Goal: Book appointment/travel/reservation

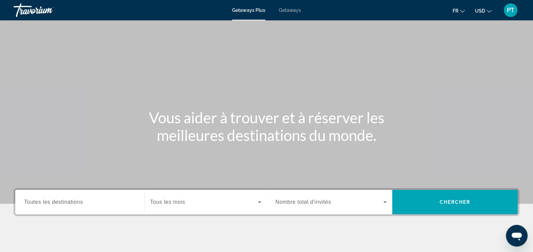
click at [187, 201] on span "Search widget" at bounding box center [204, 202] width 108 height 8
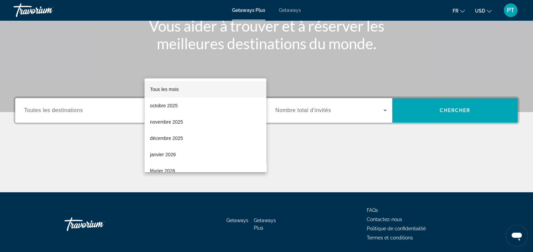
scroll to position [115, 0]
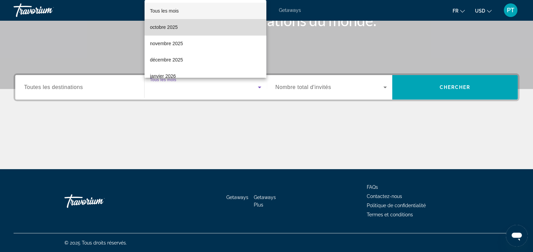
click at [209, 31] on mat-option "octobre 2025" at bounding box center [206, 27] width 122 height 16
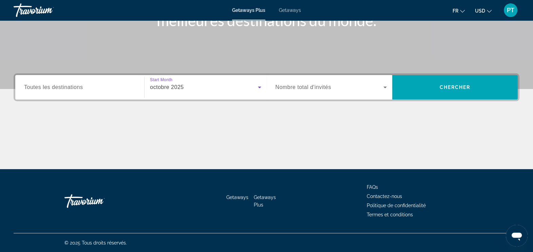
click at [73, 84] on span "Toutes les destinations" at bounding box center [53, 87] width 59 height 6
click at [73, 84] on input "Destination Toutes les destinations" at bounding box center [79, 87] width 111 height 8
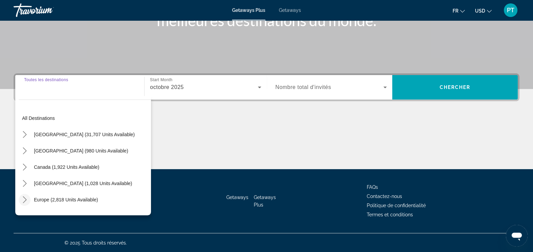
click at [26, 202] on icon "Toggle Europe (2,818 units available) submenu" at bounding box center [24, 199] width 7 height 7
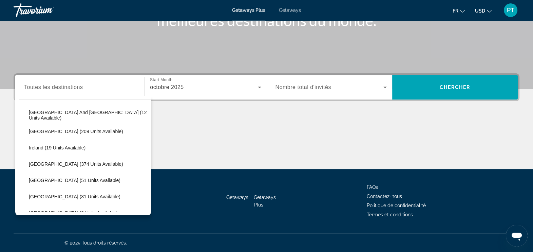
scroll to position [204, 0]
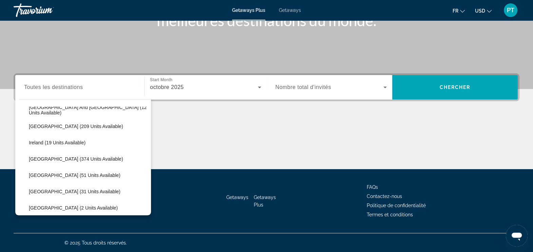
click at [202, 89] on div "octobre 2025" at bounding box center [204, 87] width 108 height 8
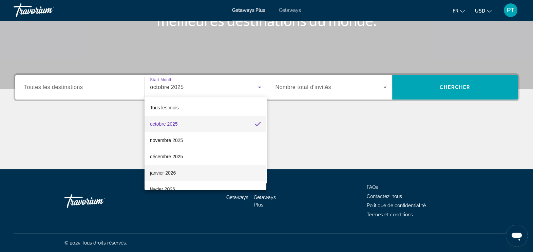
click at [168, 169] on span "janvier 2026" at bounding box center [163, 173] width 26 height 8
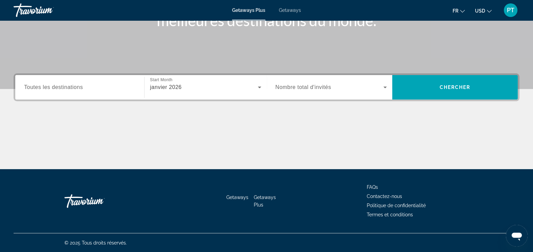
click at [318, 89] on span "Nombre total d'invités" at bounding box center [304, 87] width 56 height 6
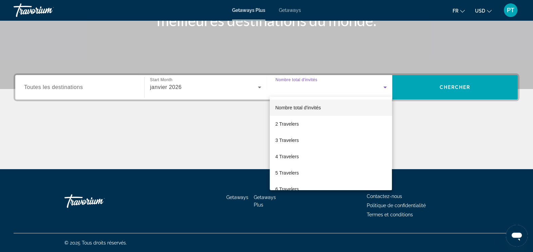
click at [318, 89] on div at bounding box center [266, 126] width 533 height 252
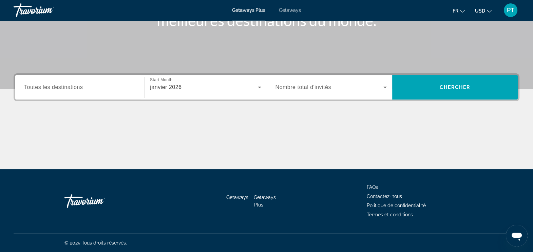
click at [328, 94] on div "Search widget" at bounding box center [331, 87] width 111 height 19
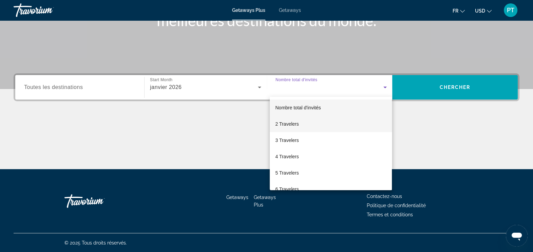
click at [303, 120] on mat-option "2 Travelers" at bounding box center [331, 124] width 122 height 16
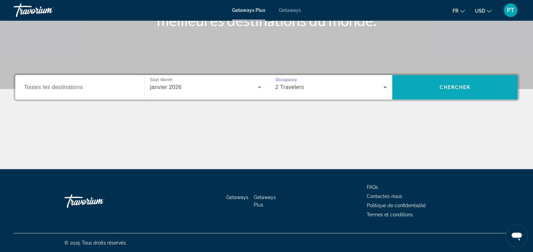
click at [395, 90] on span "Search" at bounding box center [455, 87] width 126 height 16
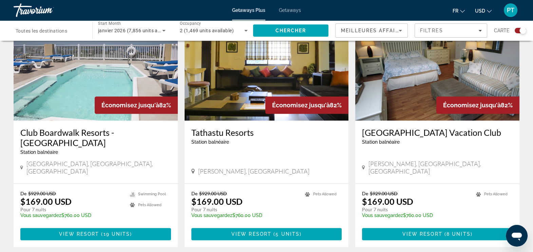
scroll to position [1004, 0]
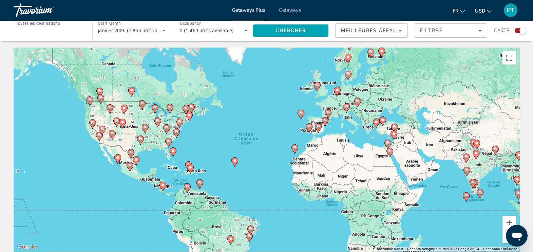
click at [45, 33] on input "Destination Toutes les destinations" at bounding box center [50, 31] width 68 height 8
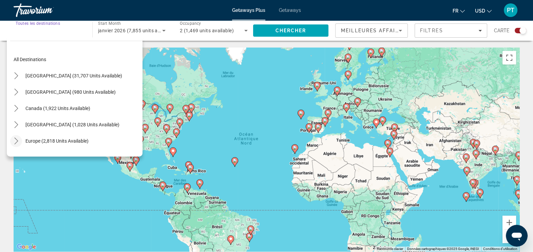
click at [15, 139] on icon "Toggle Europe (2,818 units available) submenu" at bounding box center [16, 140] width 7 height 7
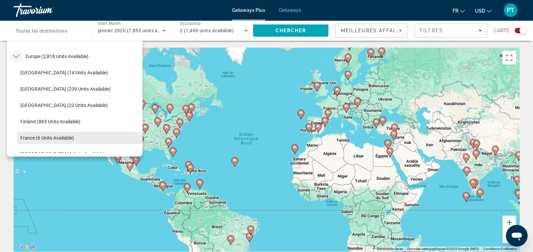
click at [66, 138] on span "France (6 units available)" at bounding box center [47, 137] width 54 height 5
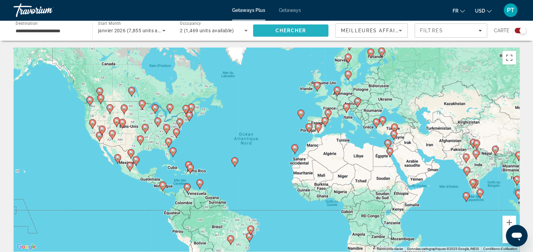
click at [274, 29] on span "Search" at bounding box center [290, 30] width 75 height 16
click at [51, 32] on input "**********" at bounding box center [50, 31] width 68 height 8
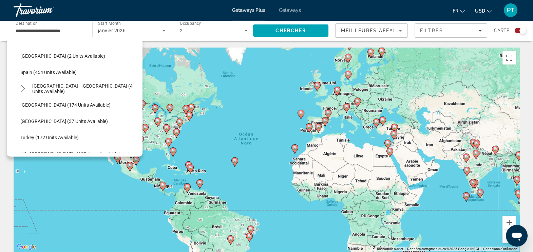
scroll to position [305, 0]
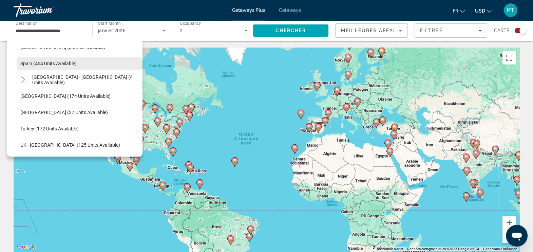
click at [34, 61] on span "Spain (454 units available)" at bounding box center [48, 63] width 56 height 5
type input "**********"
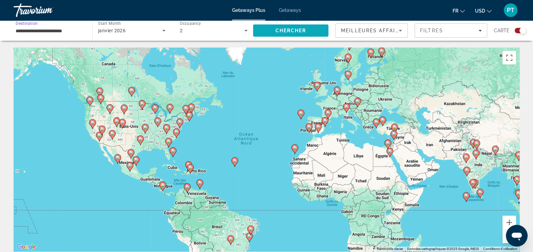
click at [285, 32] on span "Chercher" at bounding box center [291, 30] width 31 height 5
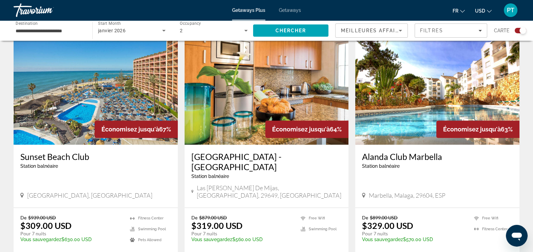
scroll to position [716, 0]
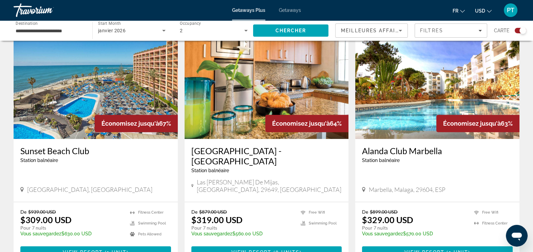
click at [49, 146] on h3 "Sunset Beach Club" at bounding box center [95, 151] width 151 height 10
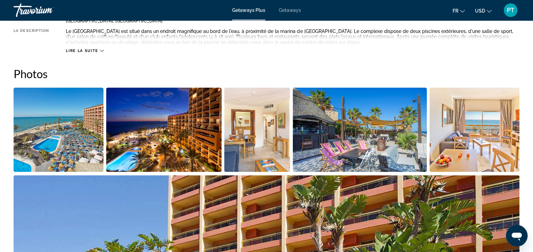
scroll to position [333, 0]
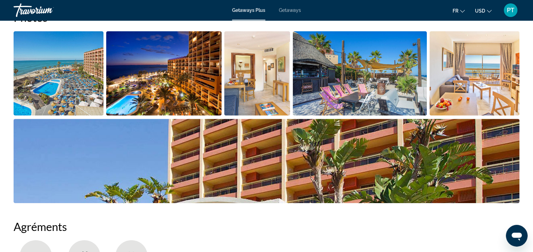
click at [32, 80] on img "Open full-screen image slider" at bounding box center [59, 73] width 90 height 84
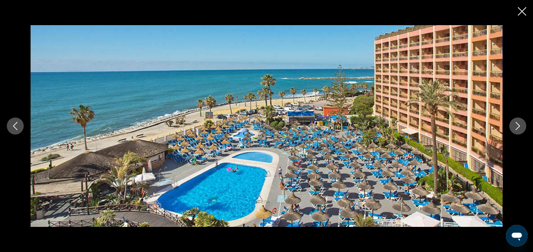
click at [521, 127] on icon "Next image" at bounding box center [518, 126] width 8 height 8
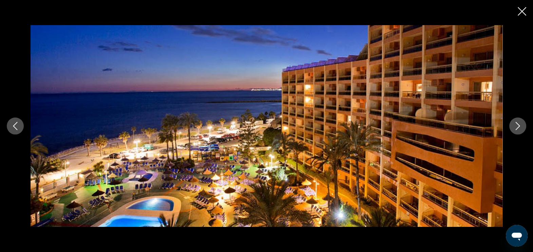
click at [521, 127] on icon "Next image" at bounding box center [518, 126] width 8 height 8
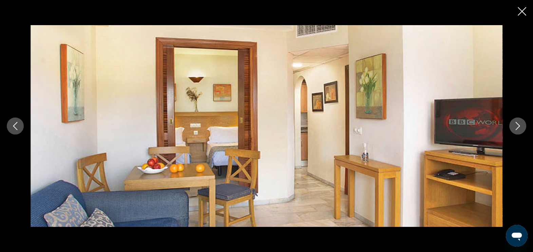
click at [521, 127] on icon "Next image" at bounding box center [518, 126] width 8 height 8
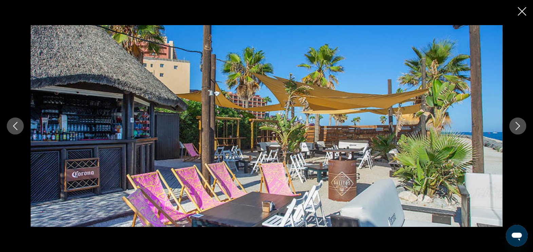
click at [521, 127] on icon "Next image" at bounding box center [518, 126] width 8 height 8
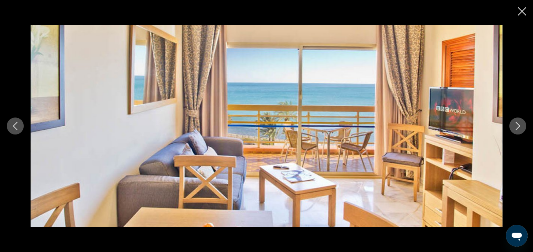
click at [521, 127] on icon "Next image" at bounding box center [518, 126] width 8 height 8
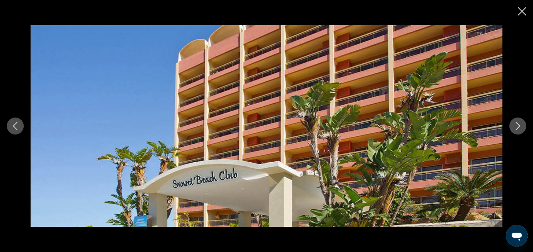
click at [521, 127] on icon "Next image" at bounding box center [518, 126] width 8 height 8
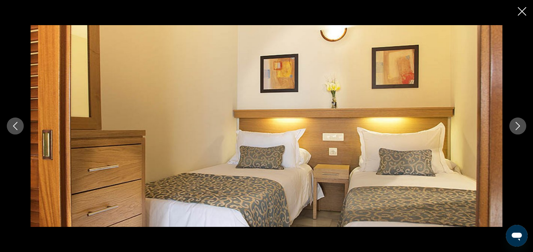
click at [521, 127] on icon "Next image" at bounding box center [518, 126] width 8 height 8
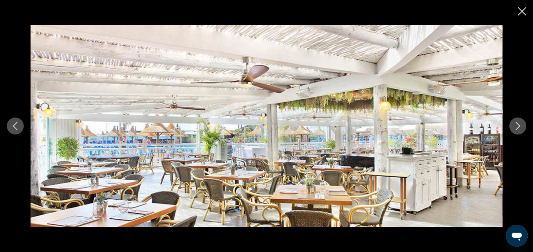
click at [521, 127] on icon "Next image" at bounding box center [518, 126] width 8 height 8
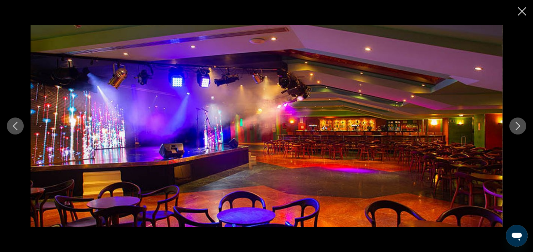
click at [521, 127] on icon "Next image" at bounding box center [518, 126] width 8 height 8
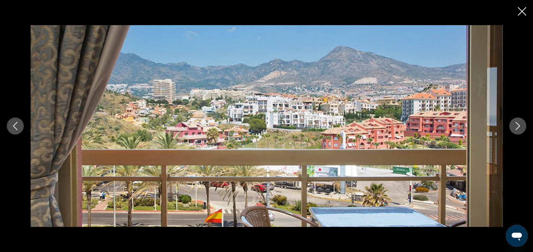
click at [521, 127] on icon "Next image" at bounding box center [518, 126] width 8 height 8
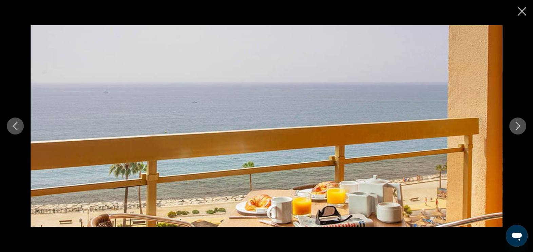
click at [520, 14] on icon "Close slideshow" at bounding box center [522, 11] width 8 height 8
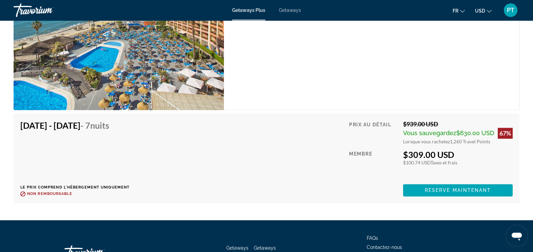
scroll to position [1325, 0]
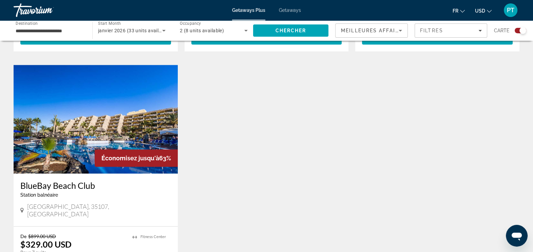
scroll to position [958, 0]
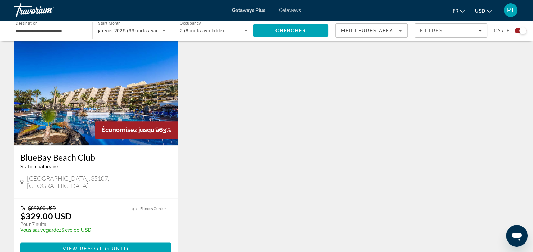
click at [38, 152] on h3 "BlueBay Beach Club" at bounding box center [95, 157] width 151 height 10
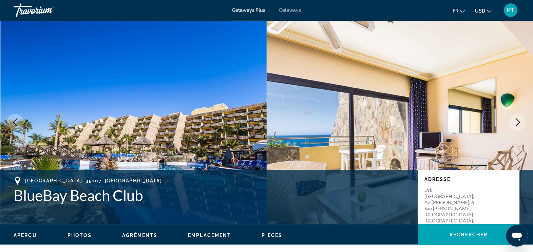
click at [201, 110] on img "Main content" at bounding box center [133, 122] width 267 height 204
click at [173, 101] on img "Main content" at bounding box center [133, 122] width 267 height 204
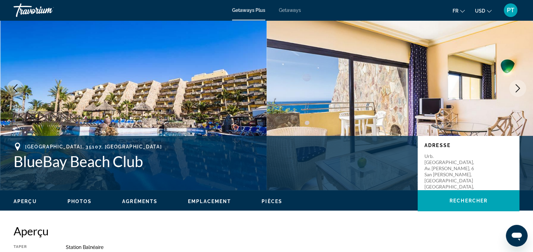
scroll to position [90, 0]
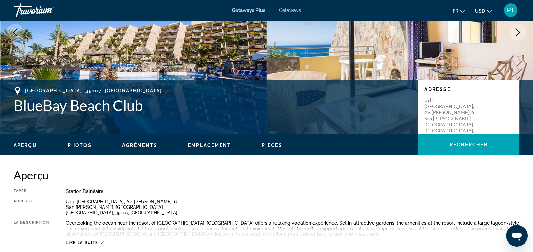
click at [84, 146] on span "Photos" at bounding box center [80, 145] width 24 height 5
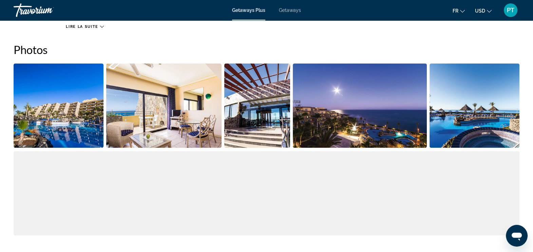
scroll to position [307, 0]
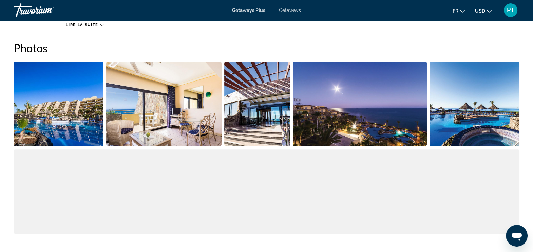
click at [81, 131] on img "Open full-screen image slider" at bounding box center [59, 104] width 90 height 84
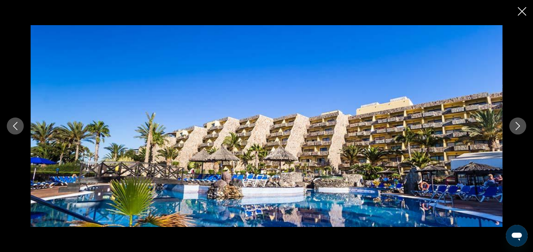
click at [516, 126] on icon "Next image" at bounding box center [518, 126] width 8 height 8
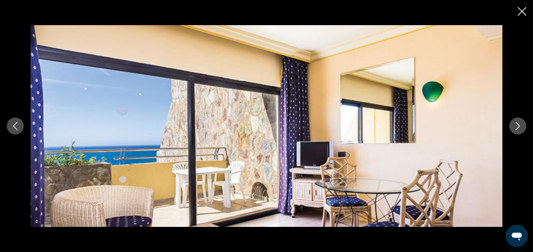
click at [516, 126] on icon "Next image" at bounding box center [518, 126] width 8 height 8
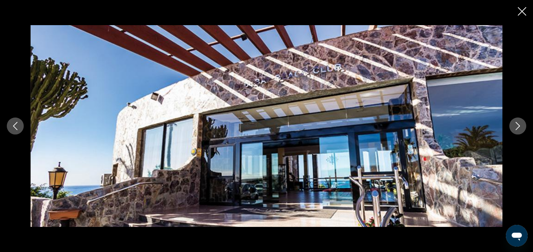
click at [516, 126] on icon "Next image" at bounding box center [518, 126] width 8 height 8
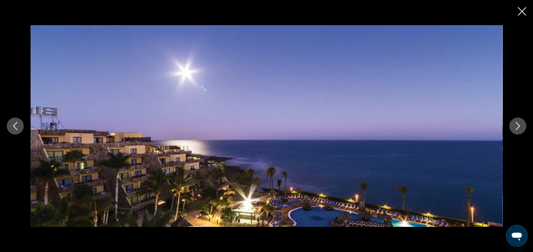
click at [516, 126] on icon "Next image" at bounding box center [518, 126] width 8 height 8
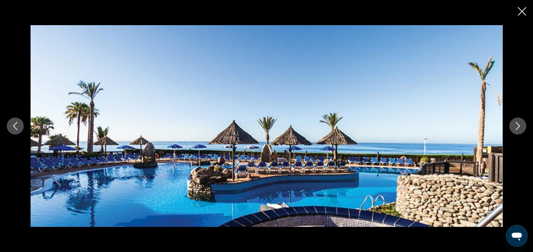
click at [516, 126] on icon "Next image" at bounding box center [518, 126] width 8 height 8
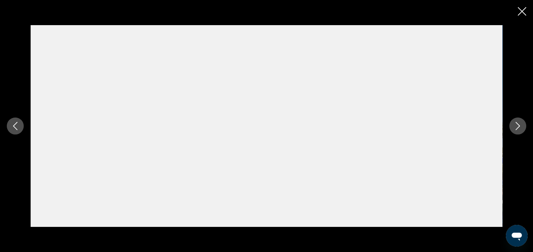
click at [516, 126] on icon "Next image" at bounding box center [518, 126] width 8 height 8
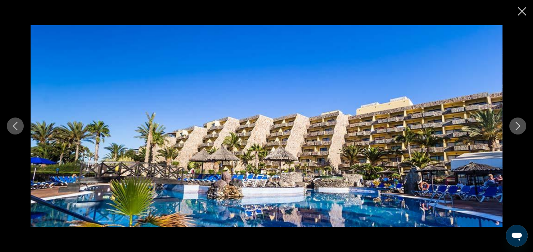
click at [516, 126] on icon "Next image" at bounding box center [518, 126] width 8 height 8
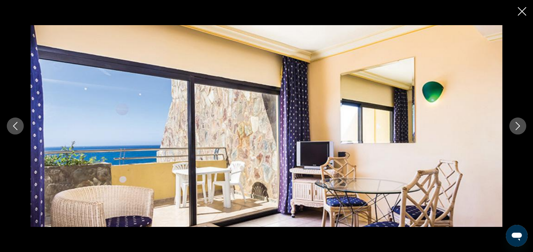
click at [524, 14] on icon "Close slideshow" at bounding box center [522, 11] width 8 height 8
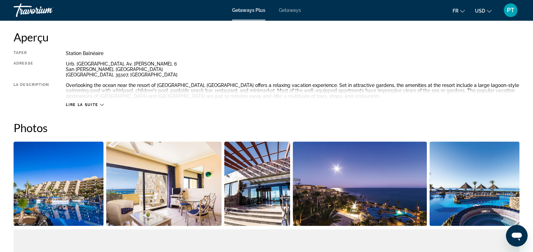
scroll to position [223, 0]
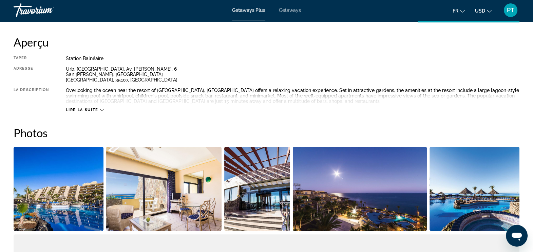
click at [492, 12] on ul "fr English Español Français Italiano Português русский USD USD ($) MXN (Mex$) C…" at bounding box center [477, 10] width 49 height 11
click at [485, 11] on span "USD" at bounding box center [480, 10] width 10 height 5
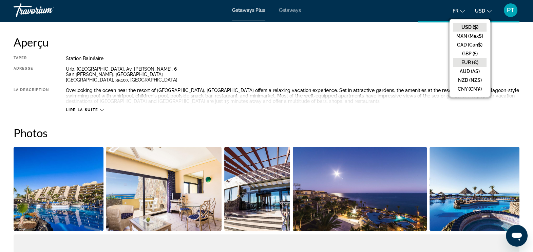
click at [462, 61] on button "EUR (€)" at bounding box center [470, 62] width 34 height 9
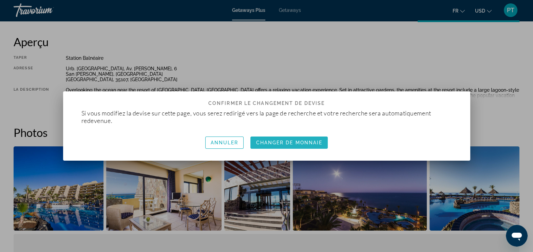
click at [275, 138] on span "button" at bounding box center [288, 142] width 77 height 16
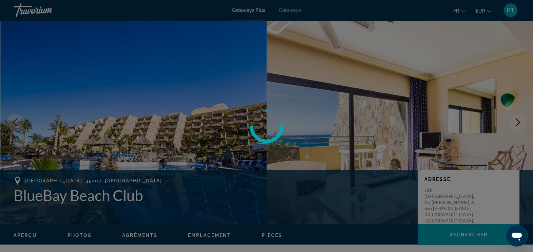
scroll to position [223, 0]
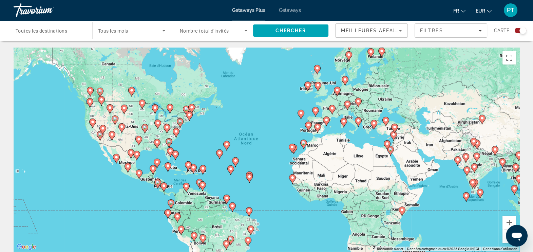
click at [55, 32] on span "Toutes les destinations" at bounding box center [42, 30] width 52 height 5
click at [55, 32] on input "Destination Toutes les destinations" at bounding box center [50, 31] width 68 height 8
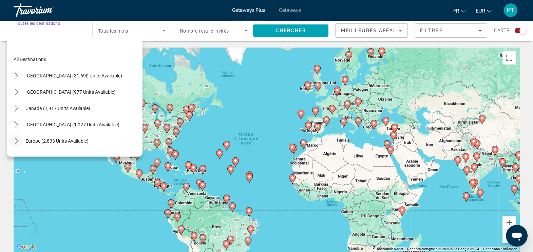
click at [15, 141] on icon "Toggle Europe (2,833 units available) submenu" at bounding box center [16, 140] width 7 height 7
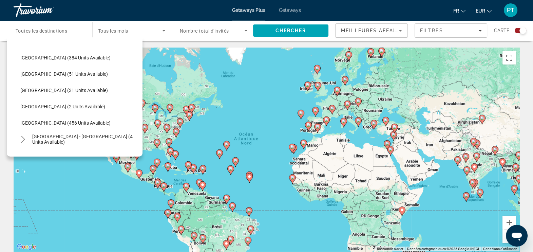
scroll to position [254, 0]
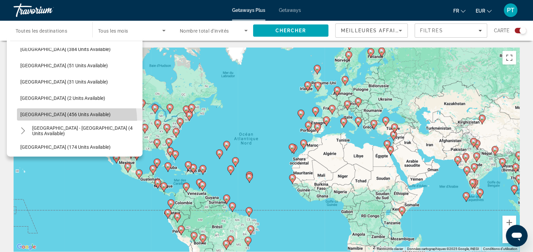
click at [46, 121] on span "Select destination: Spain (456 units available)" at bounding box center [80, 114] width 126 height 16
type input "**********"
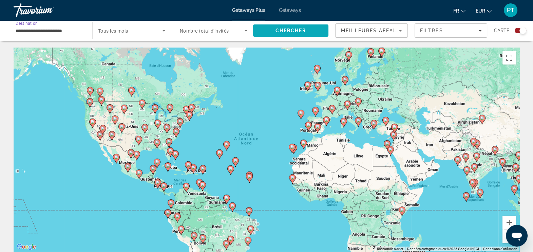
click at [284, 34] on span "Search" at bounding box center [290, 30] width 75 height 16
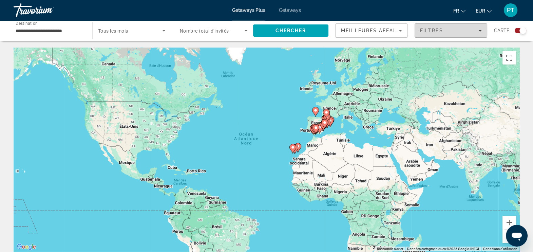
click at [416, 32] on span "Filters" at bounding box center [451, 30] width 72 height 16
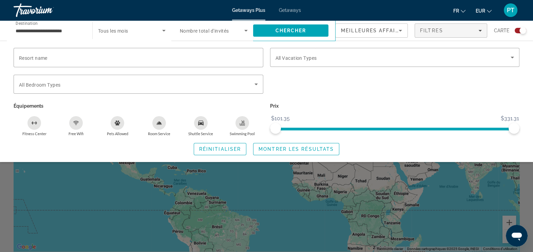
click at [244, 136] on div "Resort name Vacation Types All Vacation Types Bedroom Types All Bedroom Types É…" at bounding box center [266, 101] width 533 height 107
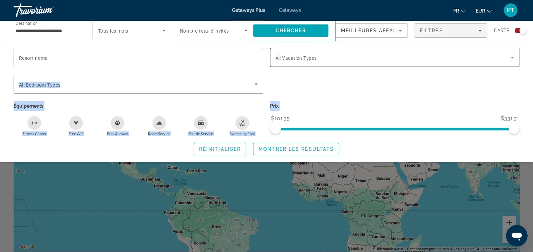
drag, startPoint x: 244, startPoint y: 136, endPoint x: 468, endPoint y: 61, distance: 236.2
click at [468, 61] on div "Resort name Vacation Types All Vacation Types Bedroom Types All Bedroom Types É…" at bounding box center [266, 101] width 533 height 107
click at [454, 32] on div "Filtres" at bounding box center [451, 30] width 62 height 5
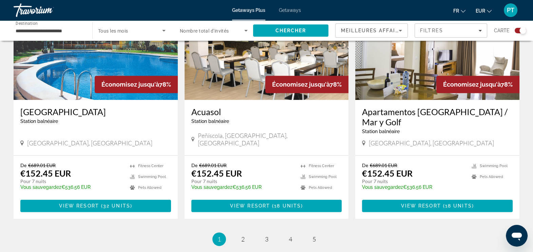
scroll to position [1021, 0]
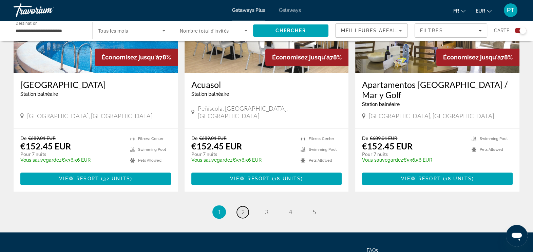
click at [241, 208] on span "2" at bounding box center [242, 211] width 3 height 7
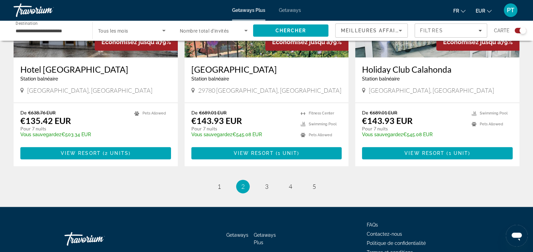
scroll to position [1035, 0]
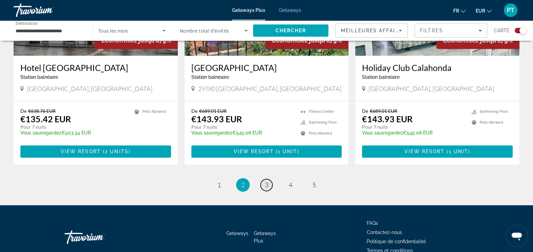
click at [270, 179] on link "page 3" at bounding box center [267, 185] width 12 height 12
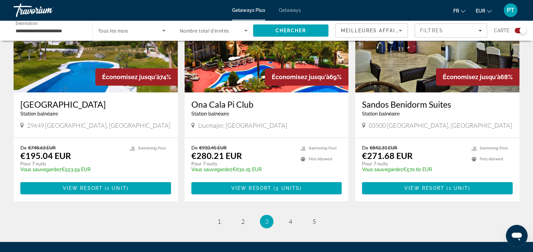
scroll to position [1018, 0]
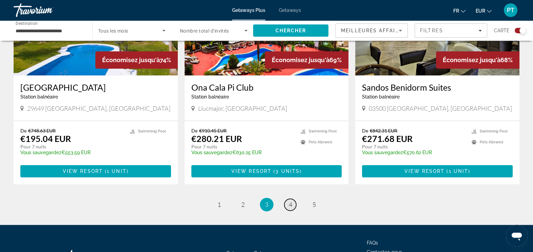
click at [290, 201] on span "4" at bounding box center [290, 204] width 3 height 7
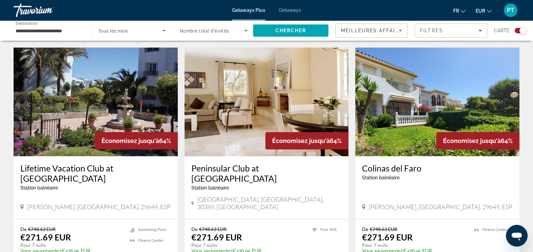
scroll to position [238, 0]
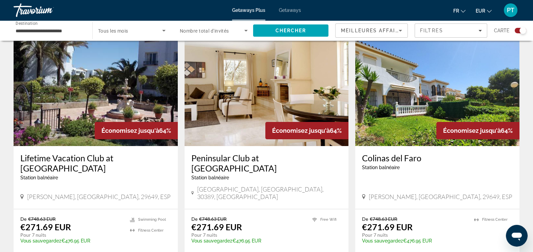
click at [244, 157] on h3 "Peninsular Club at [GEOGRAPHIC_DATA]" at bounding box center [266, 163] width 151 height 20
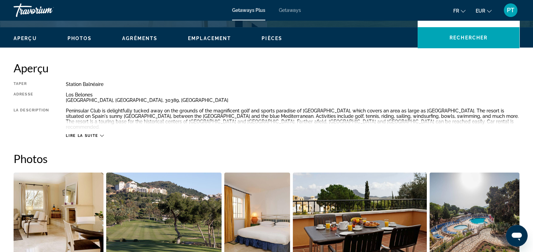
scroll to position [236, 0]
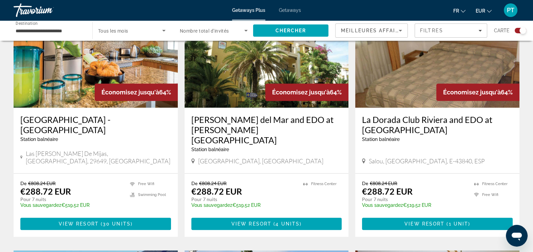
scroll to position [1006, 0]
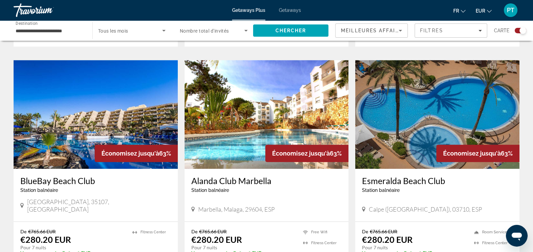
scroll to position [480, 0]
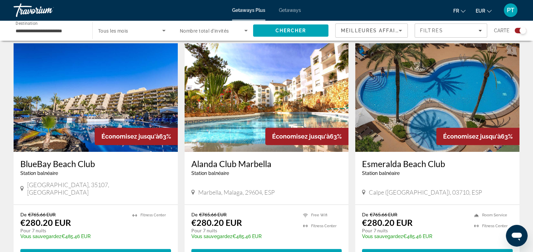
click at [233, 158] on h3 "Alanda Club Marbella" at bounding box center [266, 163] width 151 height 10
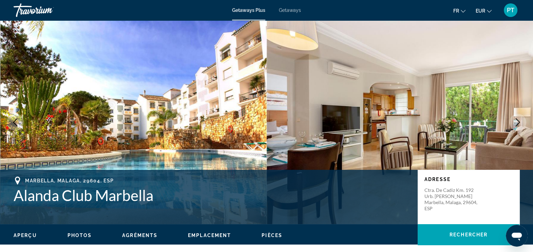
click at [532, 240] on div "Aperçu Photos Agréments Emplacement Pièces Rechercher" at bounding box center [266, 234] width 533 height 21
click at [533, 240] on div "Aperçu Photos Agréments Emplacement Pièces Rechercher" at bounding box center [266, 234] width 533 height 21
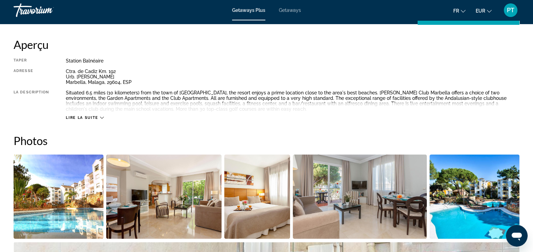
click at [60, 208] on img "Open full-screen image slider" at bounding box center [59, 196] width 90 height 84
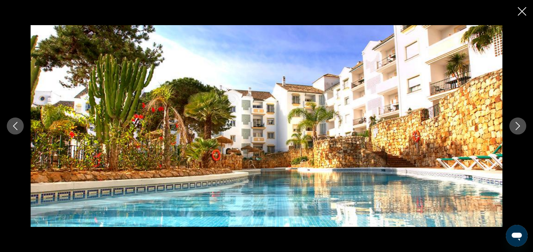
click at [512, 126] on button "Next image" at bounding box center [517, 125] width 17 height 17
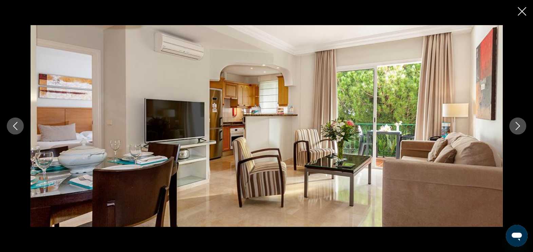
click at [512, 126] on button "Next image" at bounding box center [517, 125] width 17 height 17
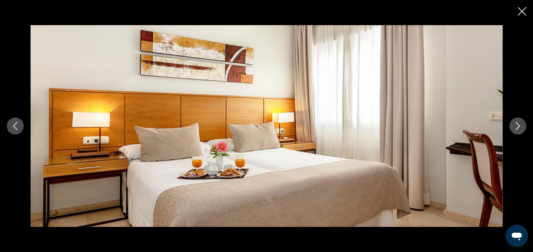
click at [512, 126] on button "Next image" at bounding box center [517, 125] width 17 height 17
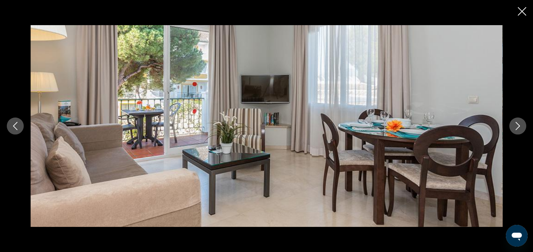
click at [512, 126] on button "Next image" at bounding box center [517, 125] width 17 height 17
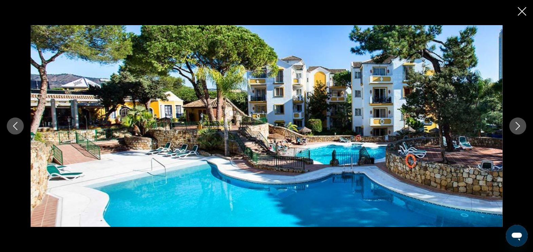
click at [512, 126] on button "Next image" at bounding box center [517, 125] width 17 height 17
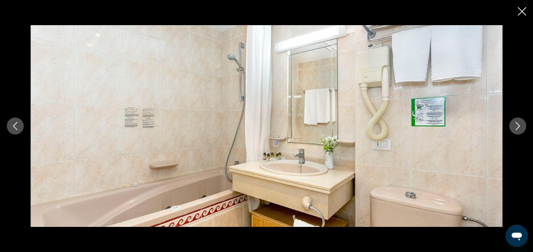
click at [512, 126] on button "Next image" at bounding box center [517, 125] width 17 height 17
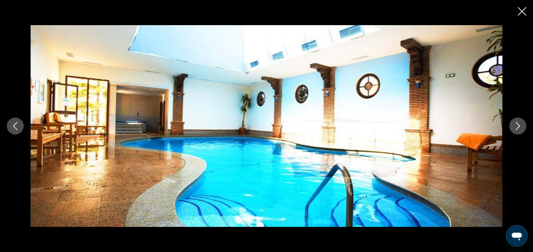
click at [512, 126] on button "Next image" at bounding box center [517, 125] width 17 height 17
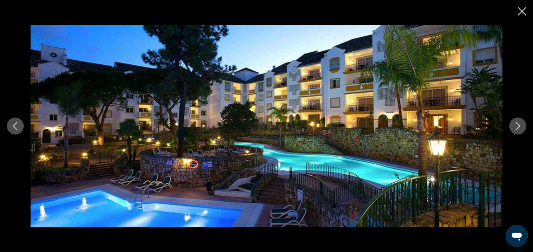
click at [512, 126] on button "Next image" at bounding box center [517, 125] width 17 height 17
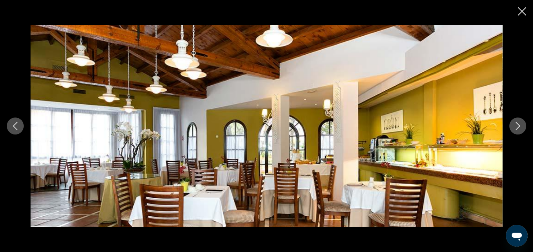
click at [512, 126] on button "Next image" at bounding box center [517, 125] width 17 height 17
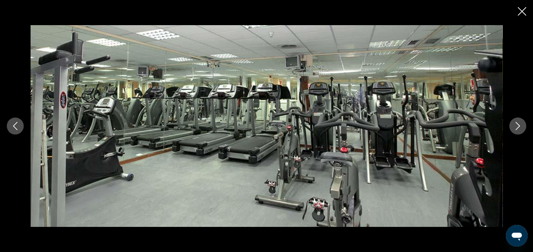
click at [512, 126] on button "Next image" at bounding box center [517, 125] width 17 height 17
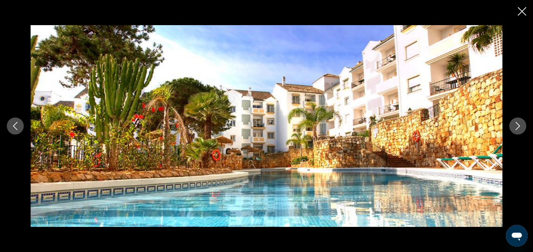
click at [512, 126] on button "Next image" at bounding box center [517, 125] width 17 height 17
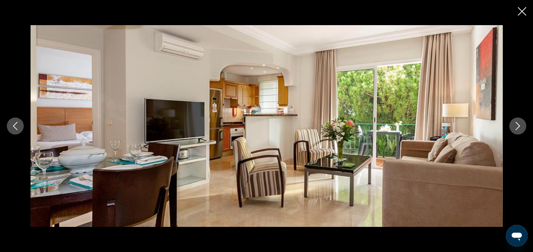
click at [523, 12] on icon "Close slideshow" at bounding box center [522, 11] width 8 height 8
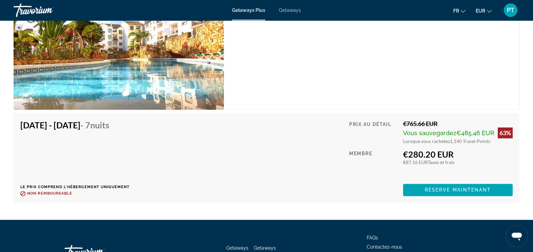
scroll to position [1207, 0]
